Goal: Task Accomplishment & Management: Complete application form

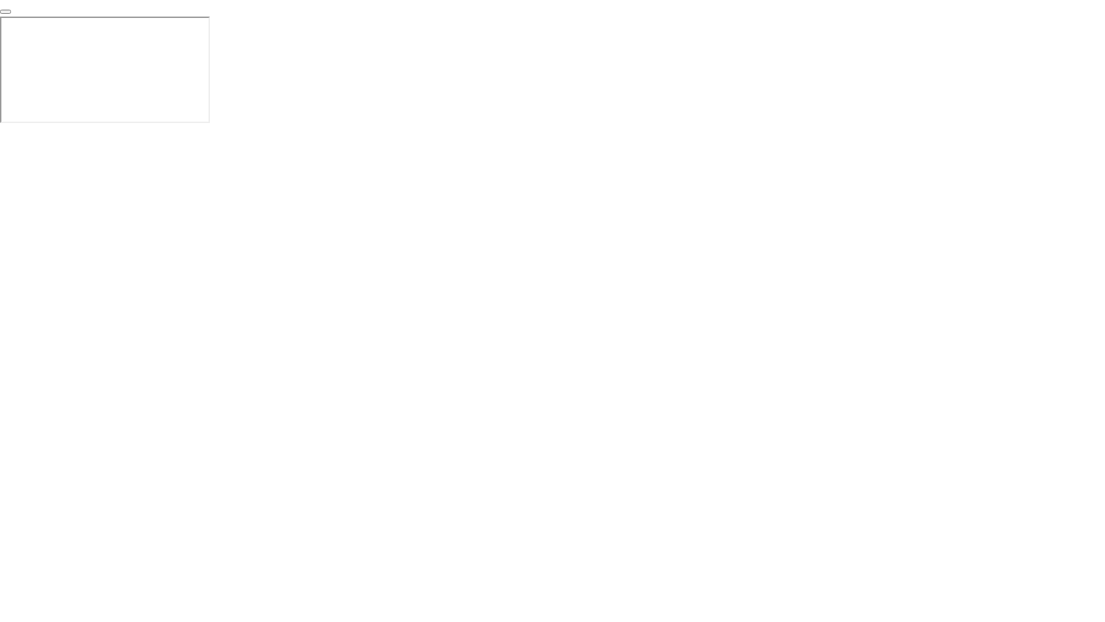
click at [11, 14] on button "End Proctoring Session" at bounding box center [5, 12] width 11 height 4
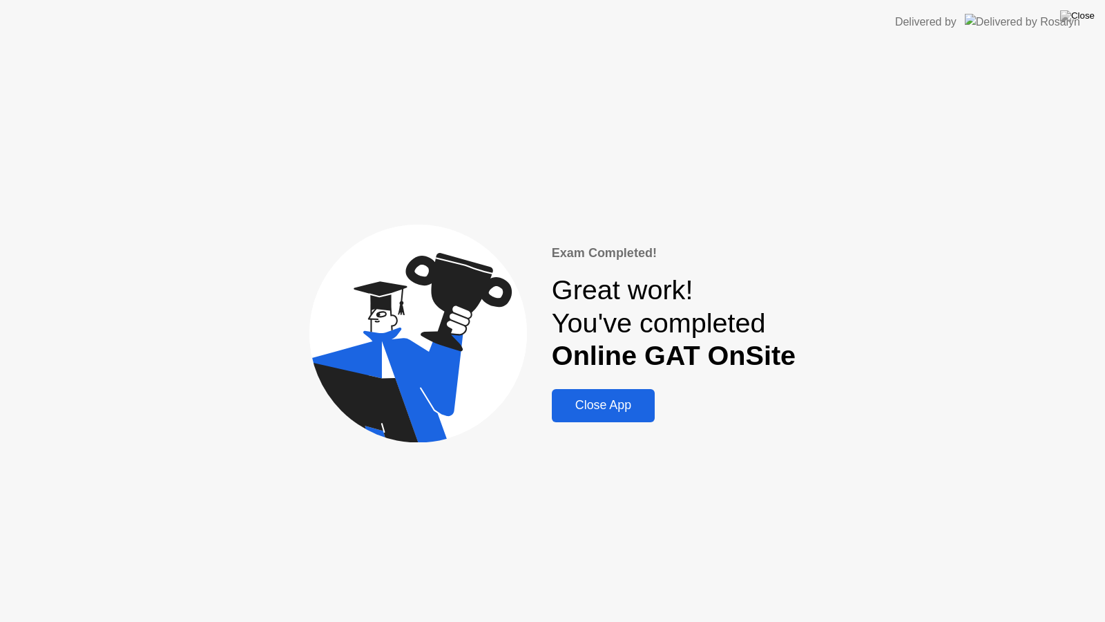
click at [746, 385] on div "Exam Completed! Great work! You've completed Online GAT OnSite Close App" at bounding box center [674, 333] width 244 height 178
